Goal: Contribute content

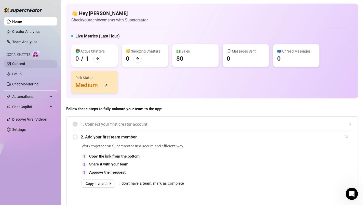
click at [18, 62] on link "Content" at bounding box center [18, 64] width 13 height 4
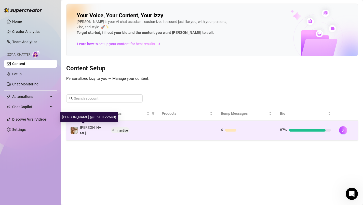
click at [91, 127] on span "[PERSON_NAME]" at bounding box center [90, 130] width 21 height 10
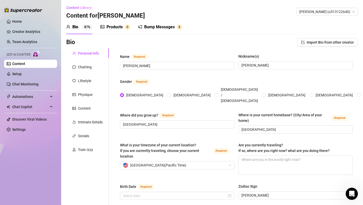
type input "[DATE]"
click at [113, 26] on div "Products" at bounding box center [114, 27] width 16 height 6
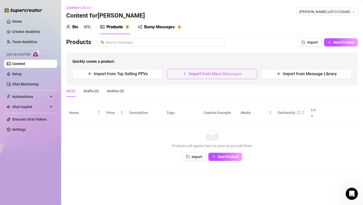
click at [189, 71] on span "Import from Mass Messages" at bounding box center [215, 73] width 53 height 5
type textarea "Type your message here..."
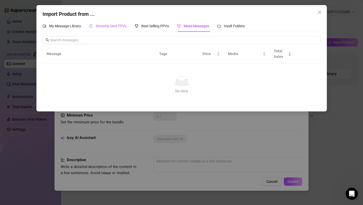
click at [98, 24] on span "Recently Sent PPVs" at bounding box center [111, 26] width 31 height 4
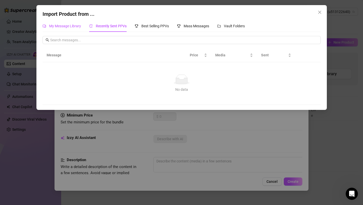
click at [71, 26] on span "My Message Library" at bounding box center [65, 26] width 32 height 4
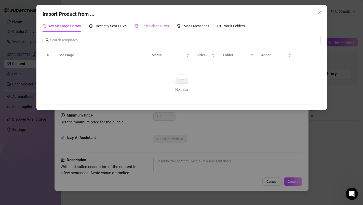
click at [147, 26] on span "Best Selling PPVs" at bounding box center [155, 26] width 28 height 4
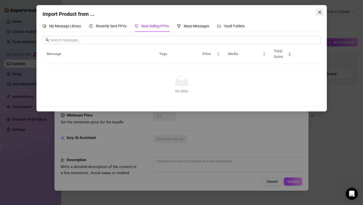
click at [318, 13] on icon "close" at bounding box center [320, 12] width 4 height 4
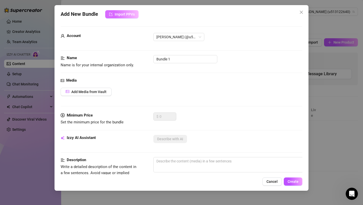
click at [130, 16] on span "Import PPVs" at bounding box center [125, 14] width 20 height 4
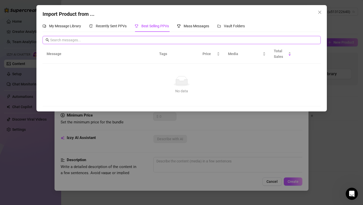
click at [89, 39] on input "text" at bounding box center [183, 40] width 267 height 6
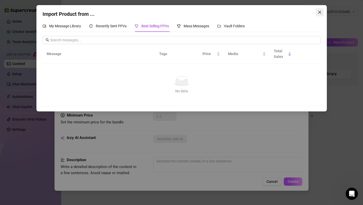
click at [320, 12] on icon "close" at bounding box center [319, 12] width 3 height 3
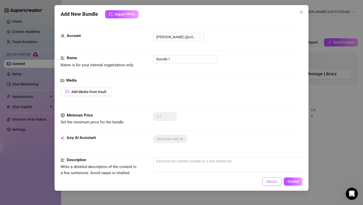
click at [270, 181] on span "Cancel" at bounding box center [271, 181] width 11 height 4
